Goal: Navigation & Orientation: Find specific page/section

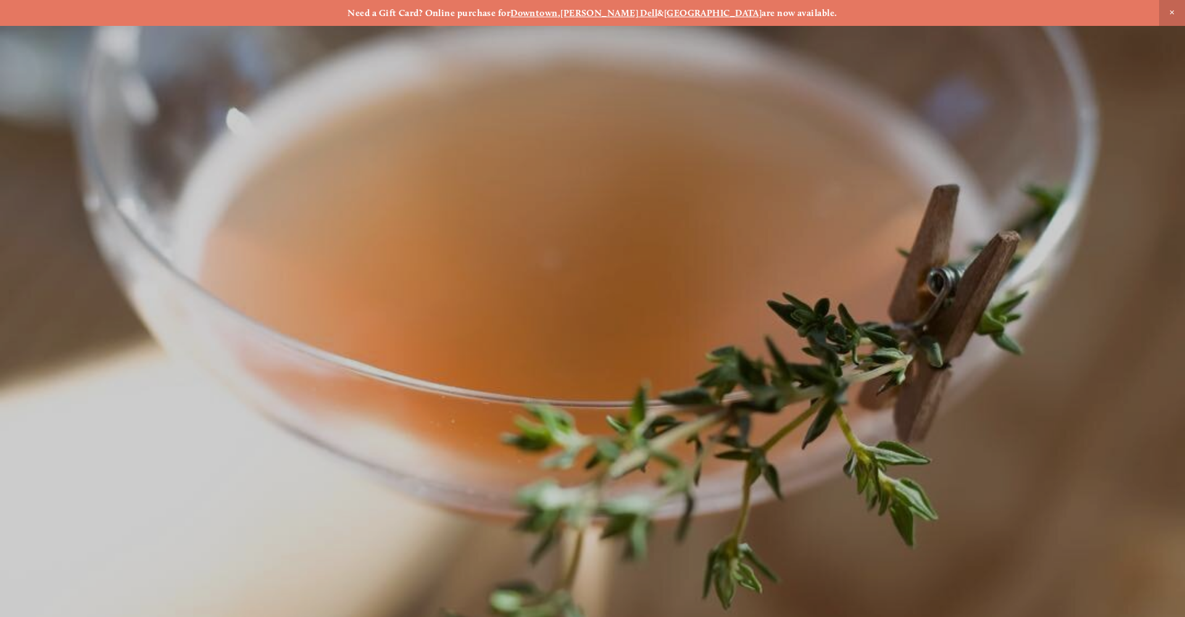
scroll to position [4, 0]
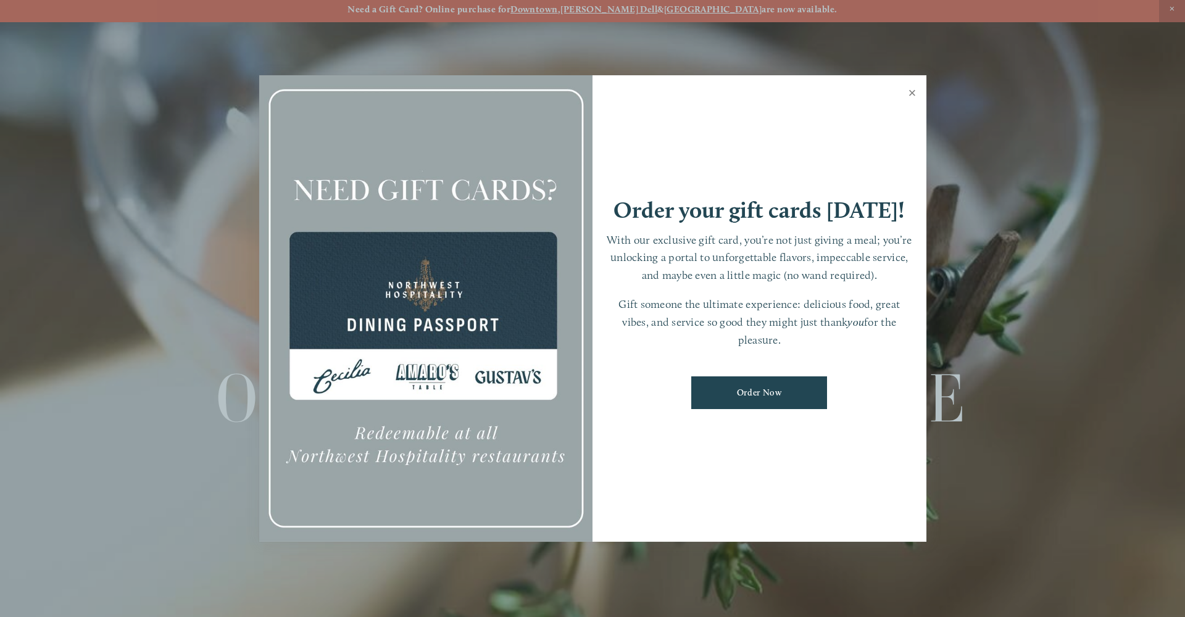
click at [910, 97] on link "Close" at bounding box center [913, 94] width 24 height 35
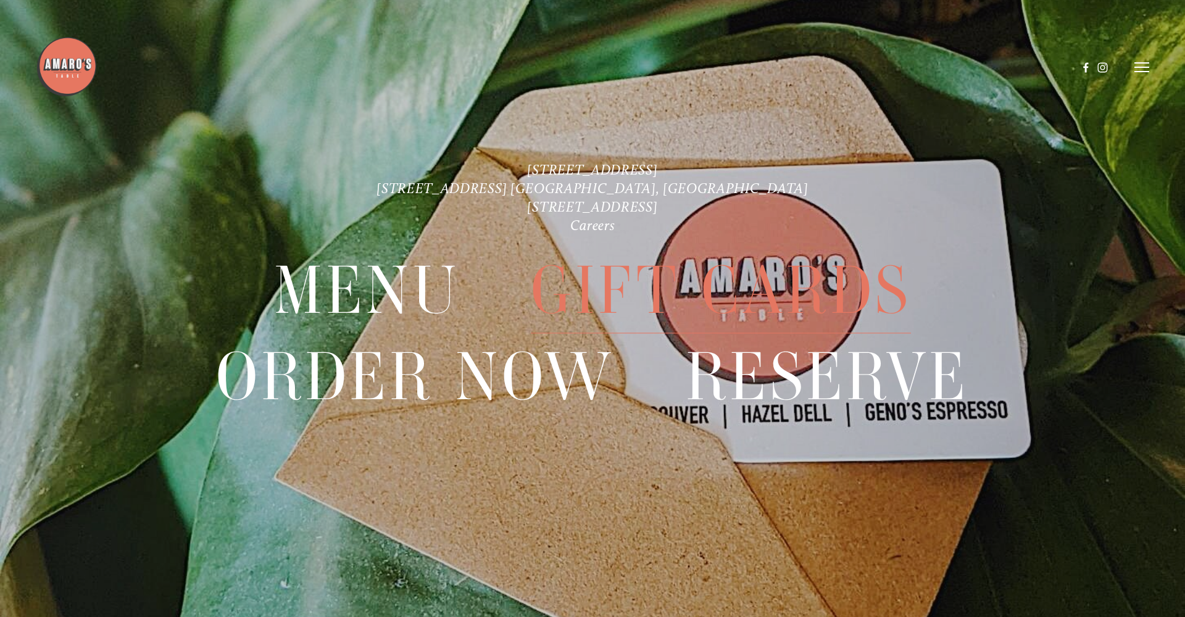
scroll to position [26, 0]
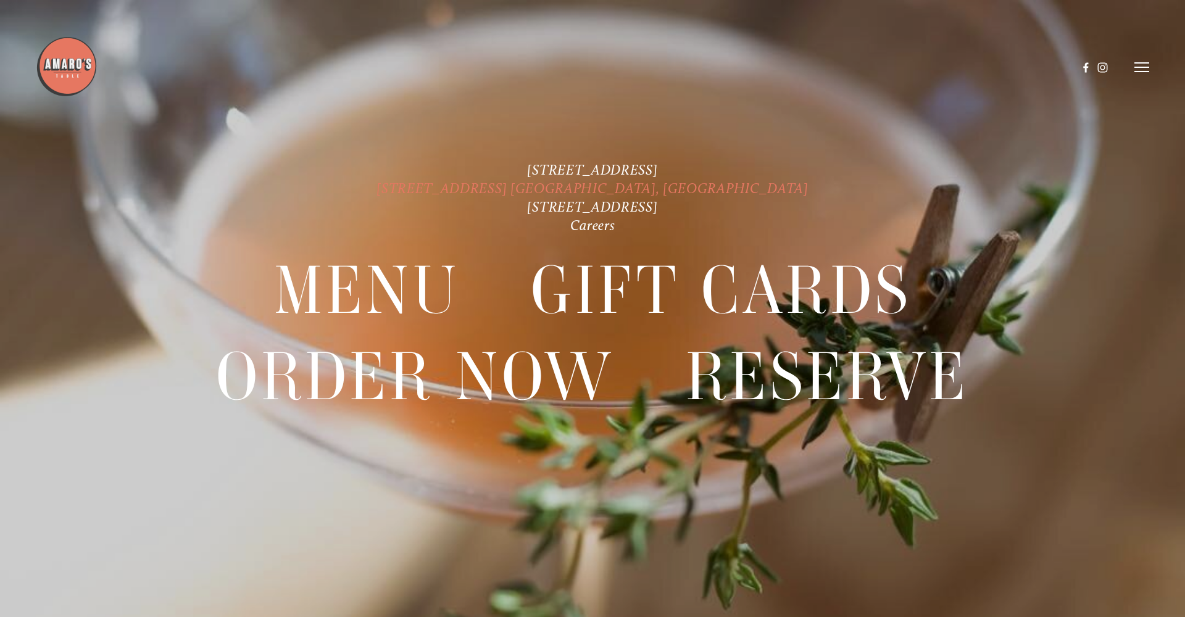
click at [593, 190] on link "[STREET_ADDRESS] [GEOGRAPHIC_DATA], [GEOGRAPHIC_DATA]" at bounding box center [593, 188] width 432 height 17
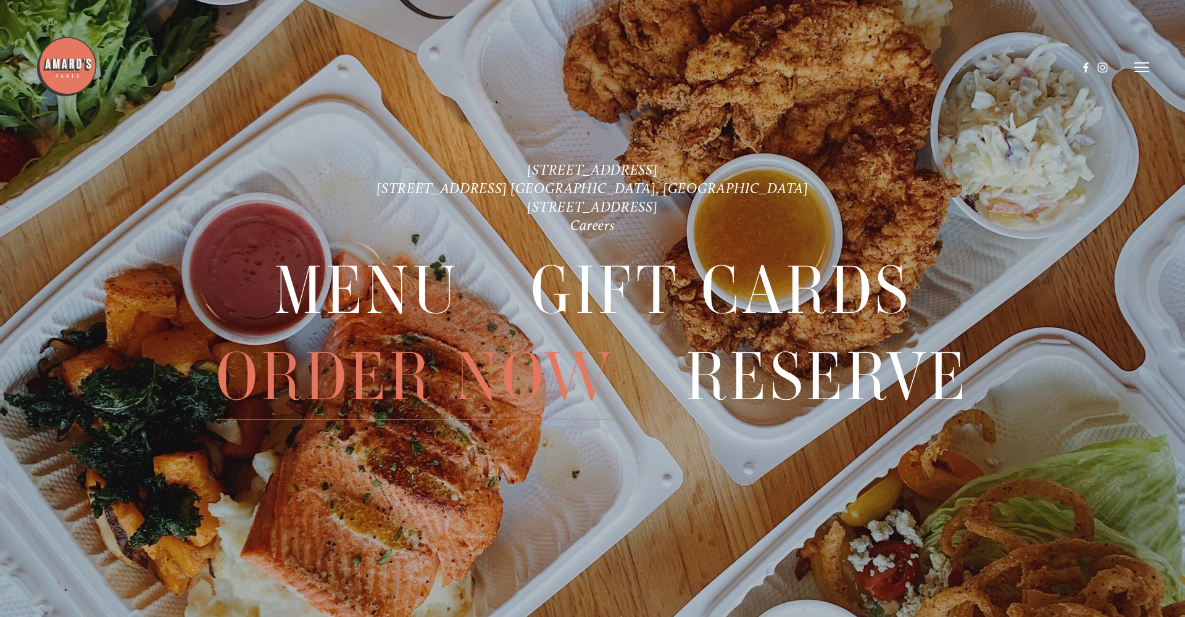
click at [499, 361] on span "Order Now" at bounding box center [415, 378] width 399 height 86
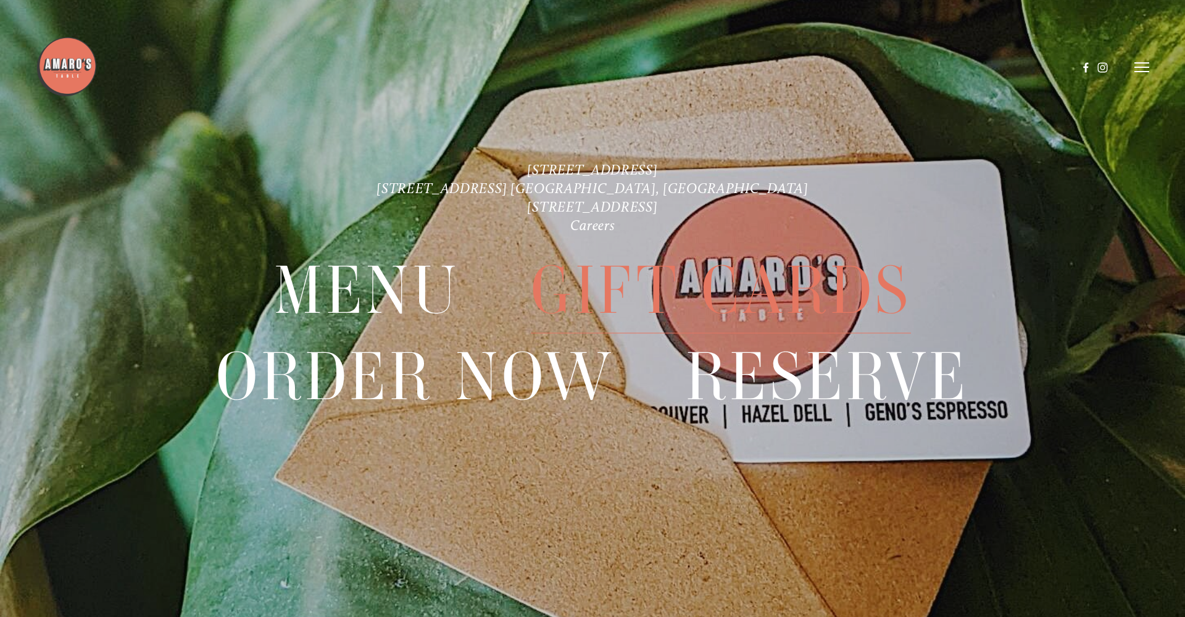
scroll to position [26, 0]
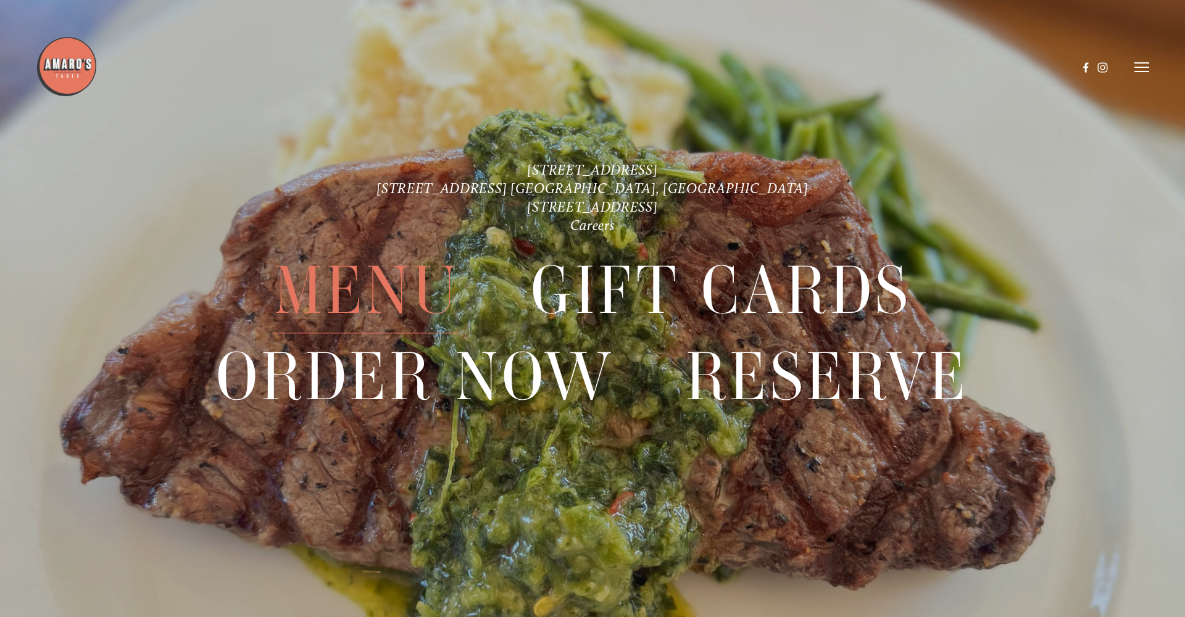
click at [409, 292] on span "Menu" at bounding box center [367, 291] width 186 height 86
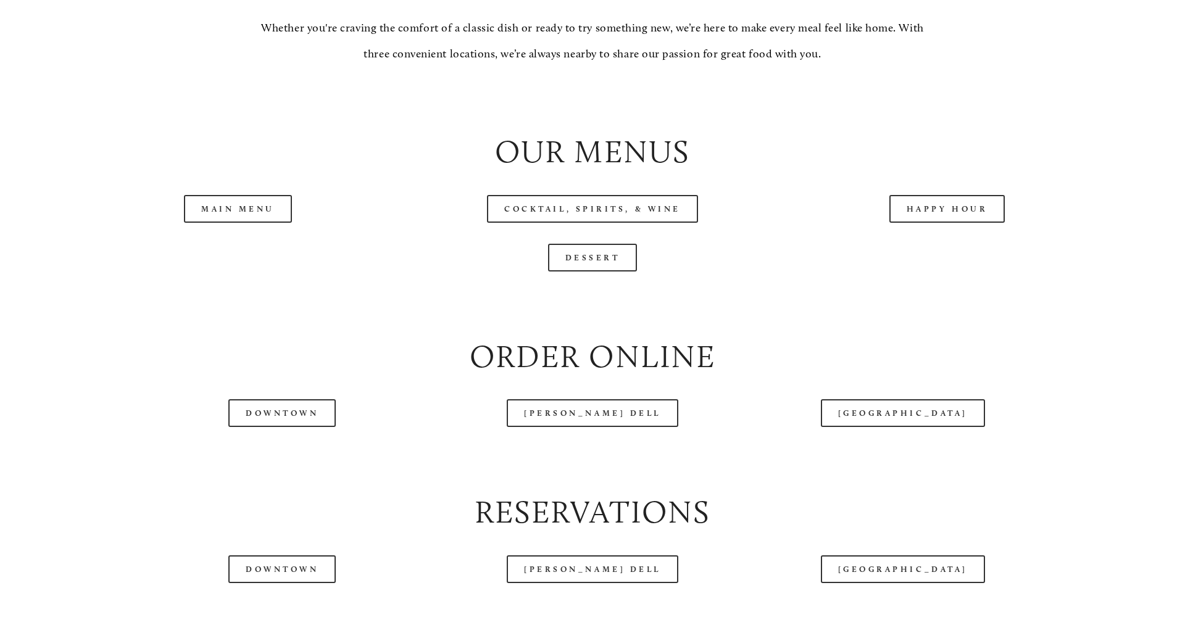
scroll to position [1377, 0]
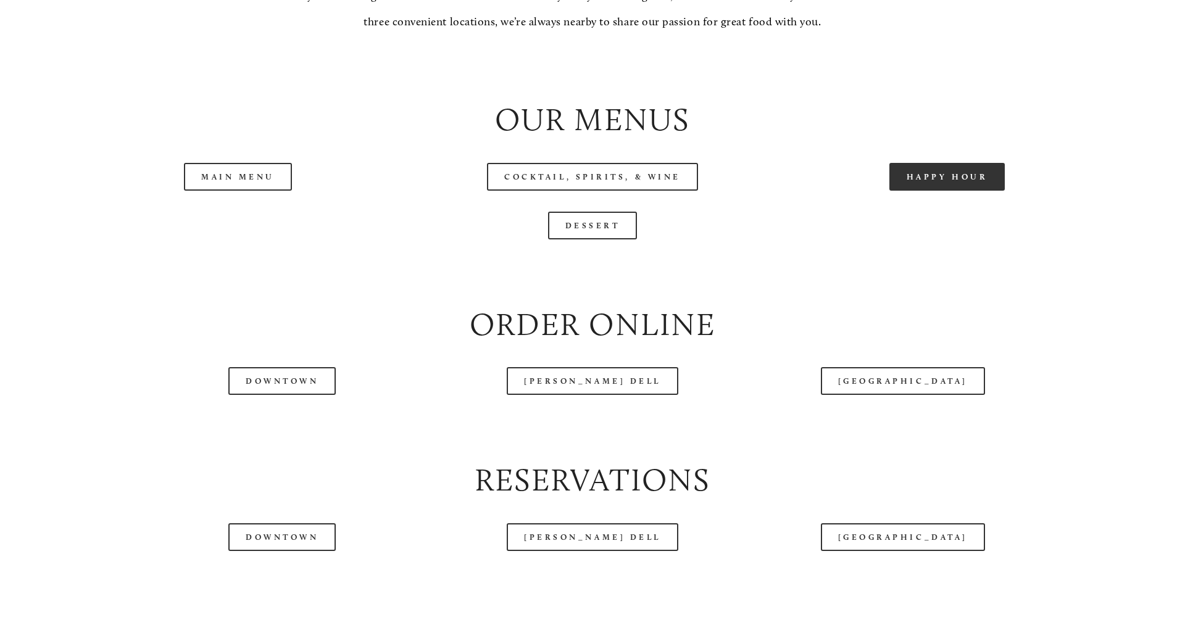
click at [912, 191] on link "Happy Hour" at bounding box center [948, 177] width 116 height 28
click at [604, 250] on div "Dessert" at bounding box center [592, 225] width 1064 height 49
click at [606, 240] on link "Dessert" at bounding box center [593, 226] width 90 height 28
